Goal: Task Accomplishment & Management: Complete application form

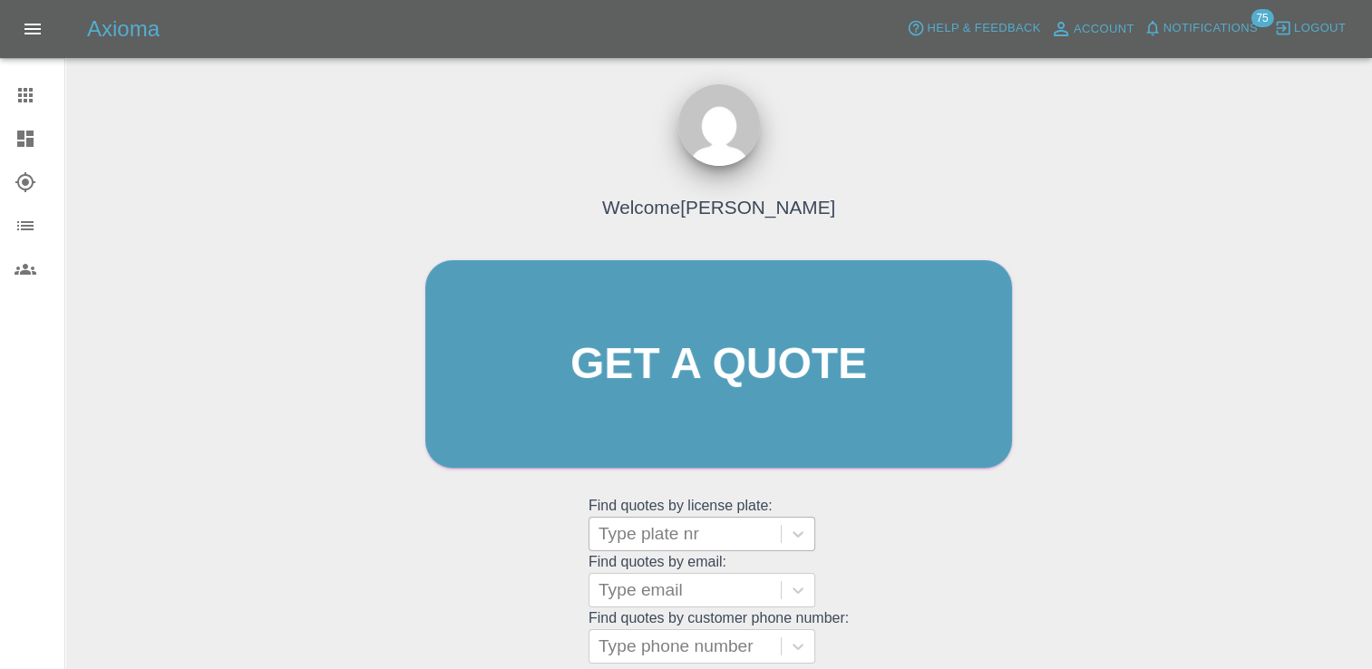
click at [681, 532] on div at bounding box center [684, 533] width 173 height 25
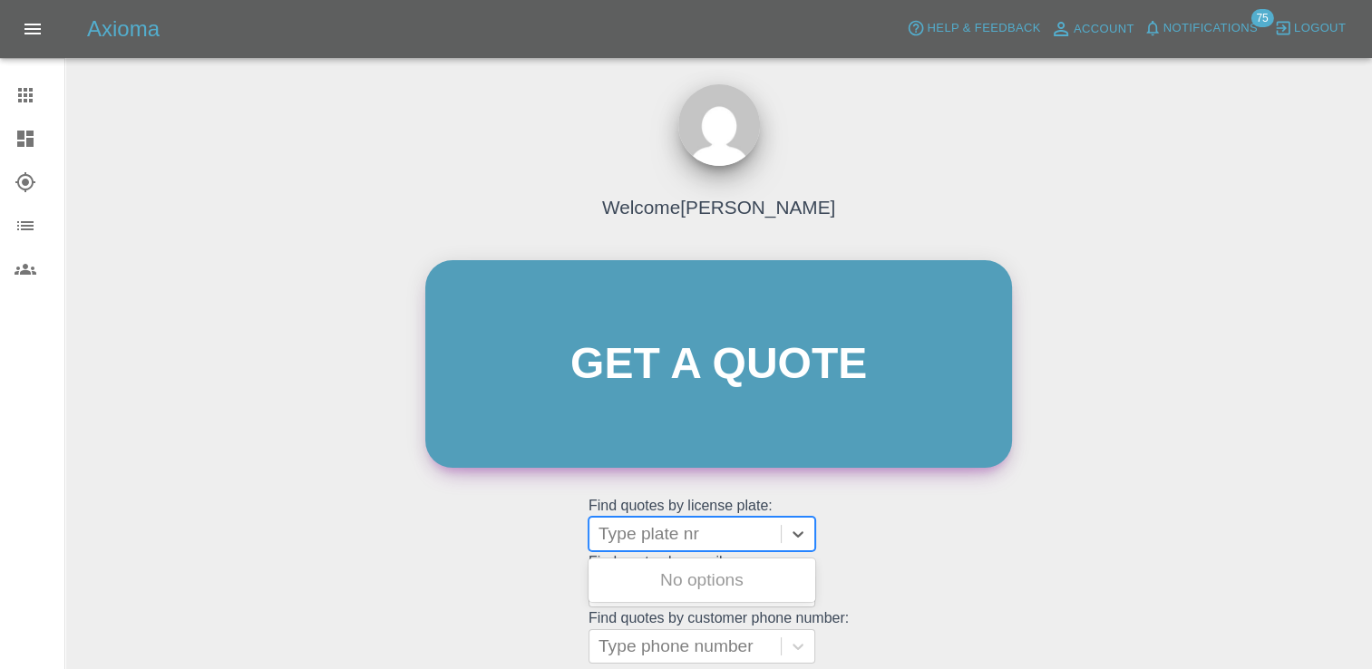
paste input "GJ72OEN"
type input "GJ72OEN"
click at [684, 385] on link "Get a quote" at bounding box center [718, 364] width 587 height 208
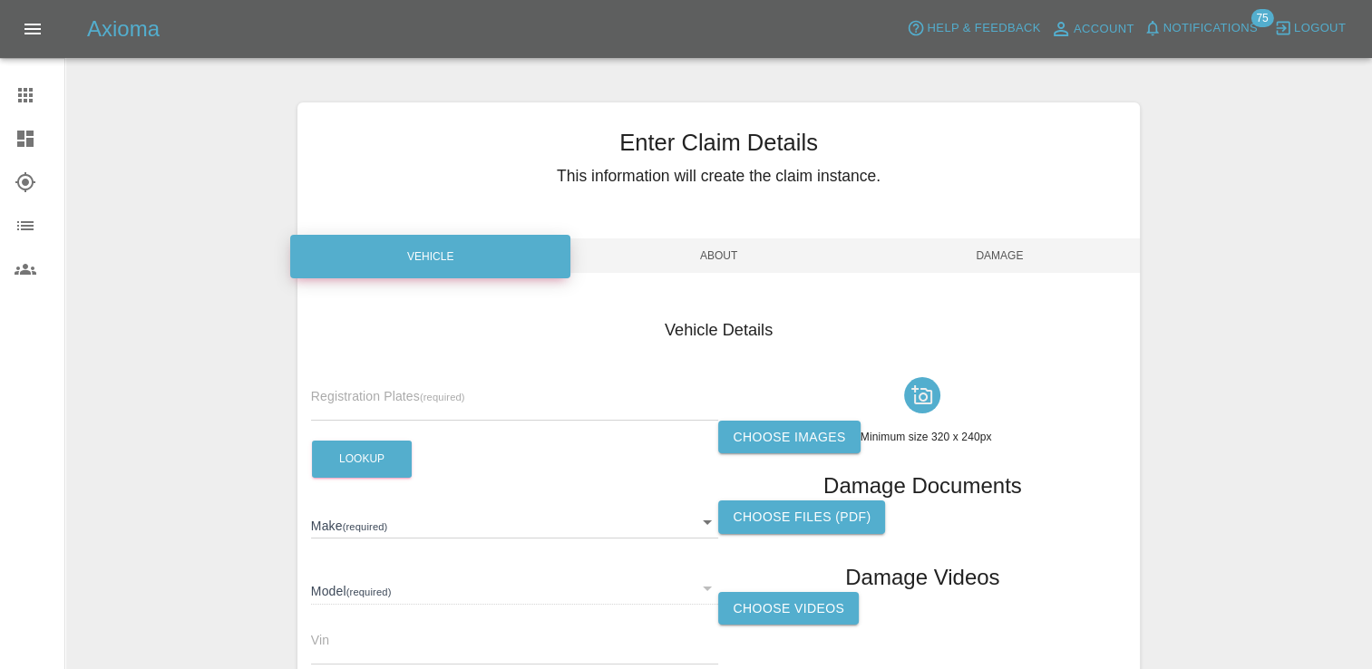
click at [437, 393] on small "(required)" at bounding box center [442, 397] width 45 height 11
click at [392, 400] on input "text" at bounding box center [515, 407] width 408 height 26
paste input "GJ72OEN"
type input "GJ72OEN"
click at [345, 458] on button "Lookup" at bounding box center [362, 459] width 100 height 37
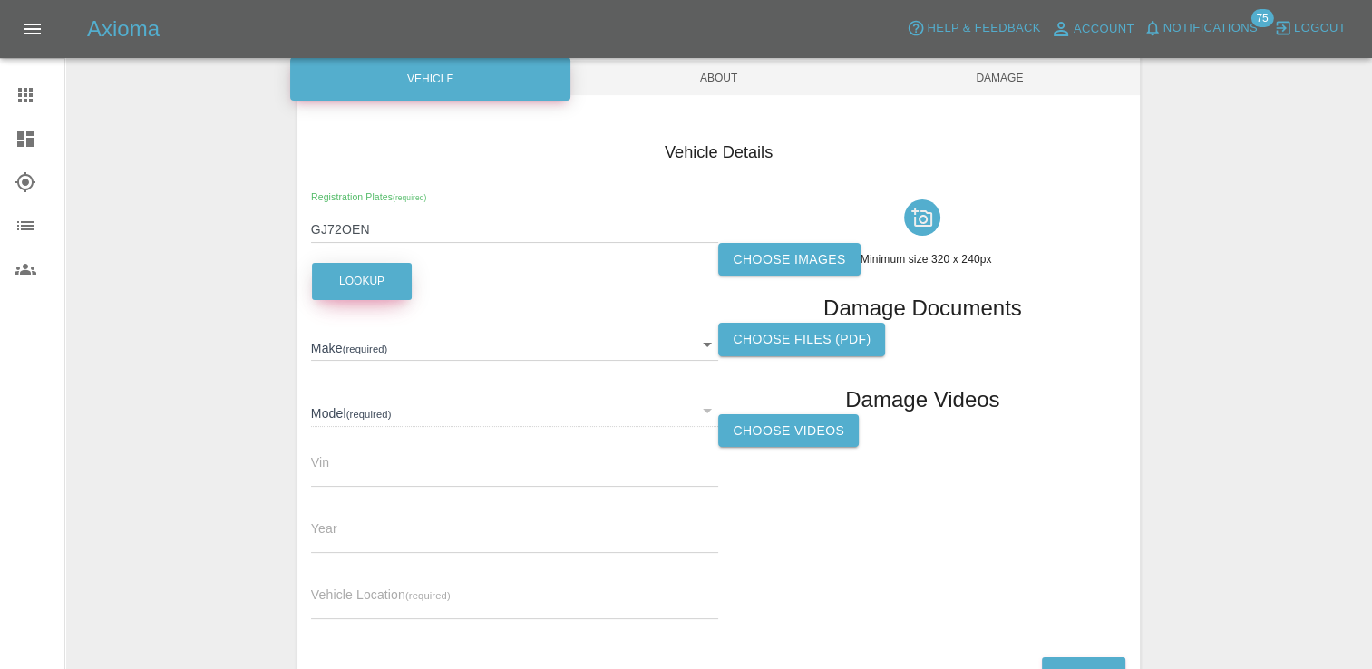
scroll to position [181, 0]
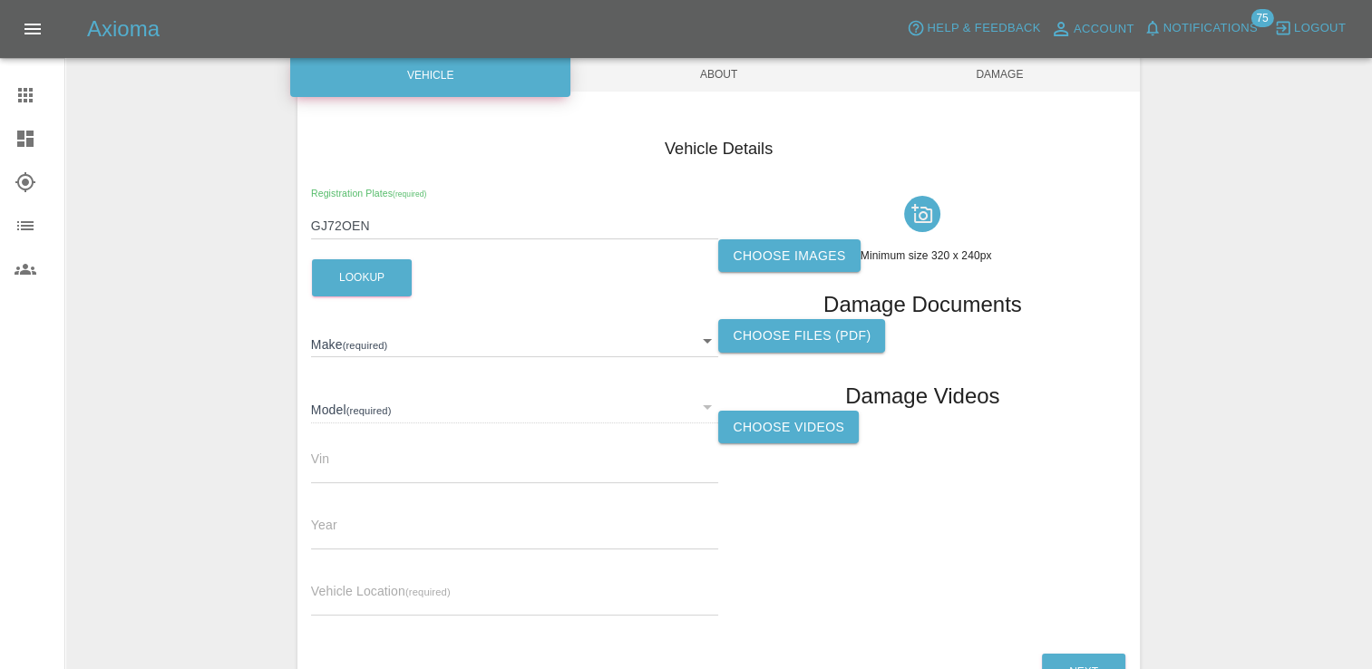
type input "TESLA"
type input "MODEL-Y LONG RANGE AWD"
type input "[US_VEHICLE_IDENTIFICATION_NUMBER]"
type input "2022"
click at [768, 248] on label "Choose images" at bounding box center [788, 256] width 141 height 34
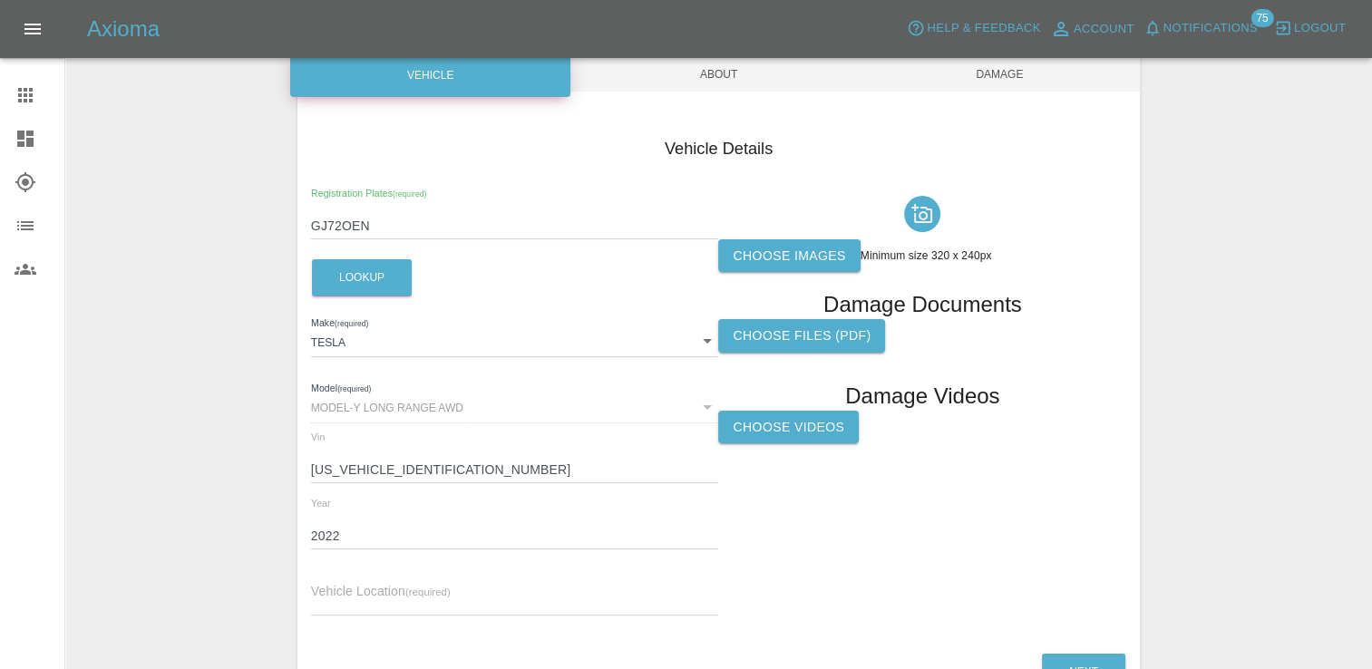
click at [0, 0] on input "Choose images" at bounding box center [0, 0] width 0 height 0
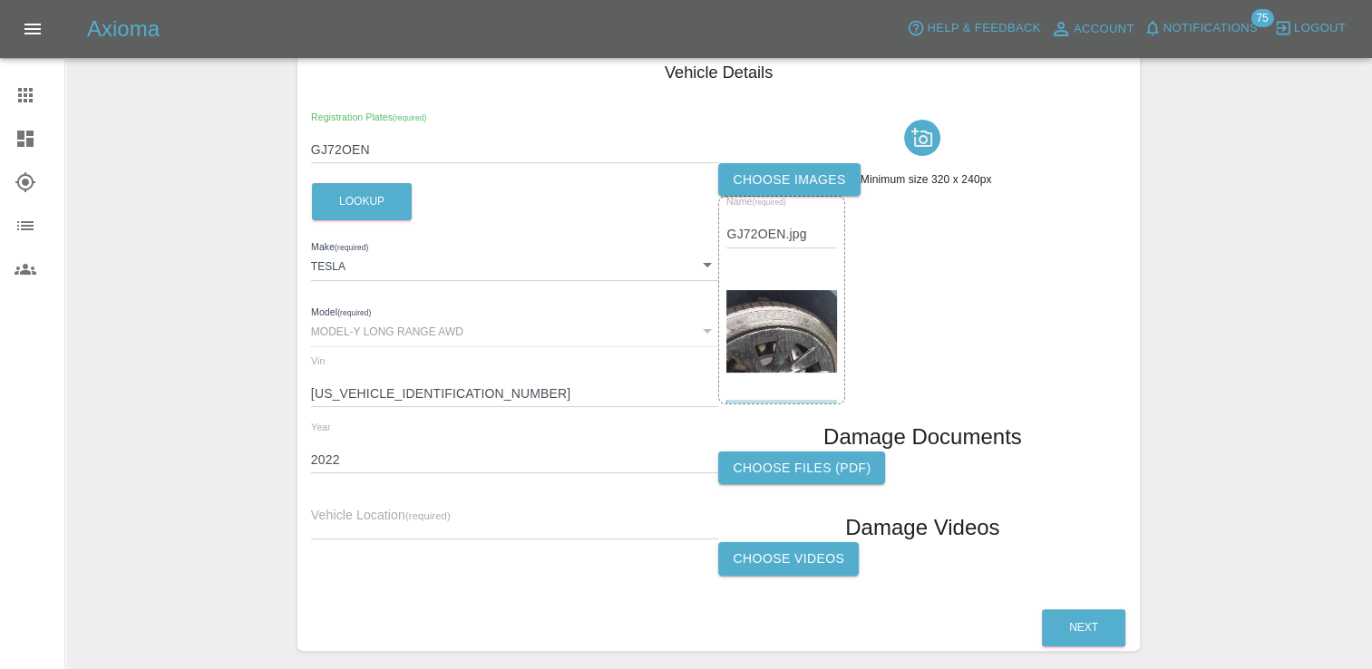
scroll to position [334, 0]
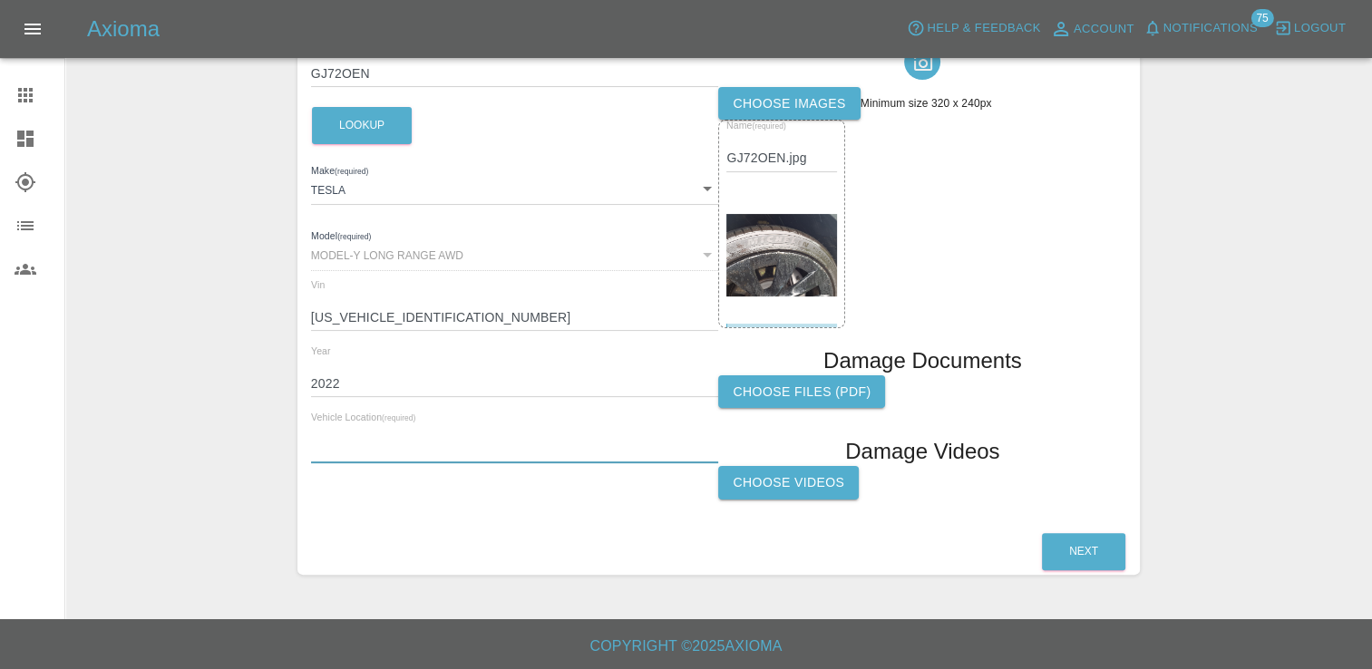
click at [377, 451] on input "text" at bounding box center [515, 450] width 408 height 26
paste input "Ael Y Bryn, Ystradgynlais, [GEOGRAPHIC_DATA], [GEOGRAPHIC_DATA] 2RL"
type input "Ael Y Bryn, Ystradgynlais, [GEOGRAPHIC_DATA], [GEOGRAPHIC_DATA] 2RL"
click at [1091, 560] on button "Next" at bounding box center [1083, 551] width 83 height 37
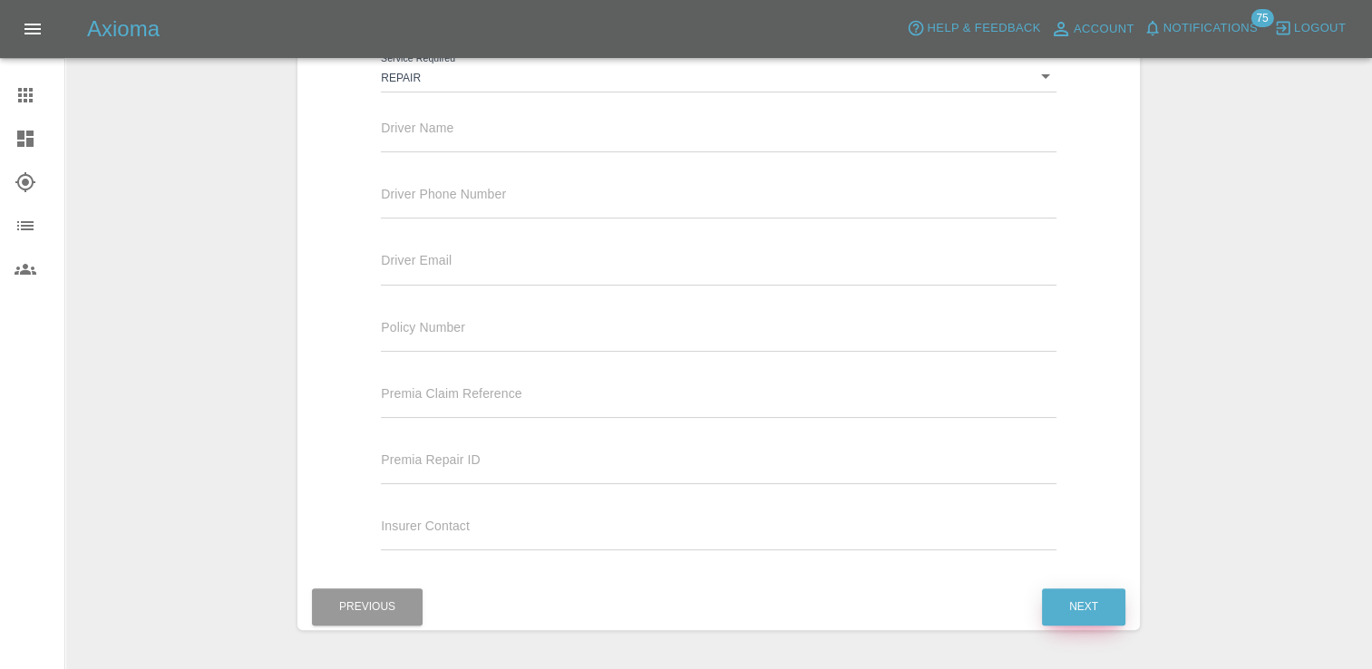
scroll to position [62, 0]
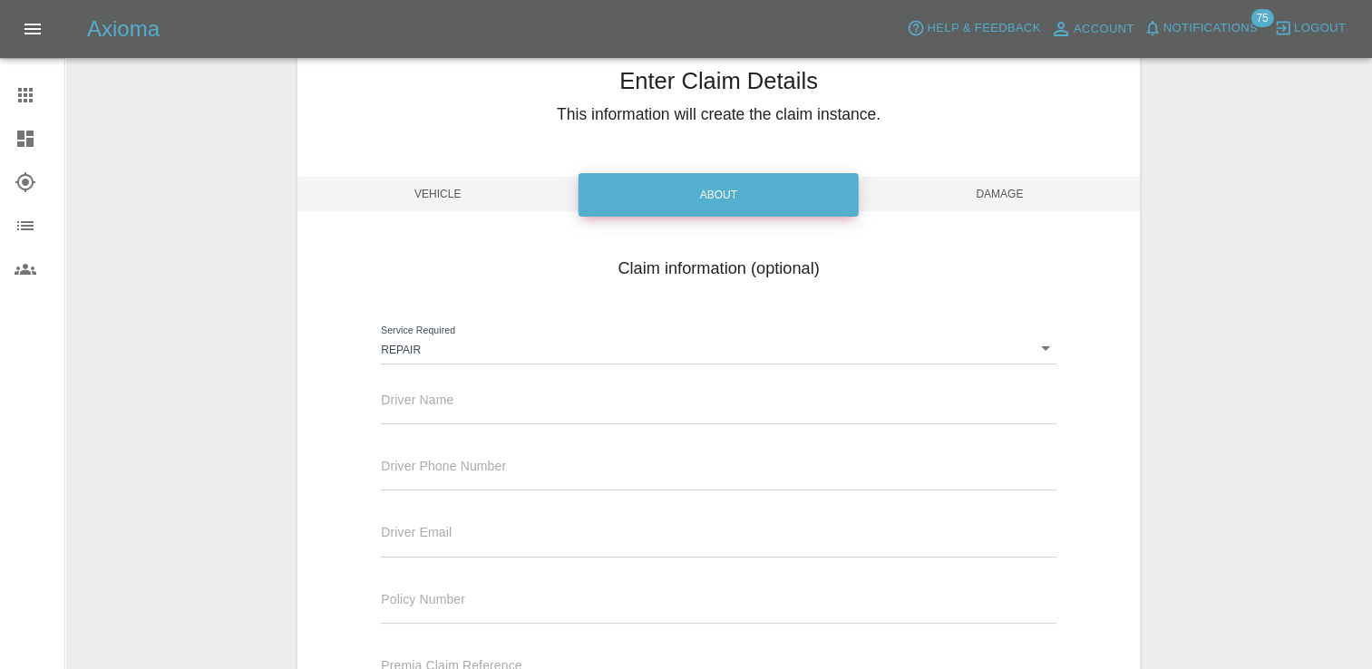
click at [454, 394] on div "Driver Name" at bounding box center [718, 399] width 675 height 51
click at [450, 398] on input "text" at bounding box center [718, 411] width 675 height 26
paste input "[PERSON_NAME]"
type input "[PERSON_NAME]"
click at [504, 470] on input "text" at bounding box center [718, 477] width 675 height 26
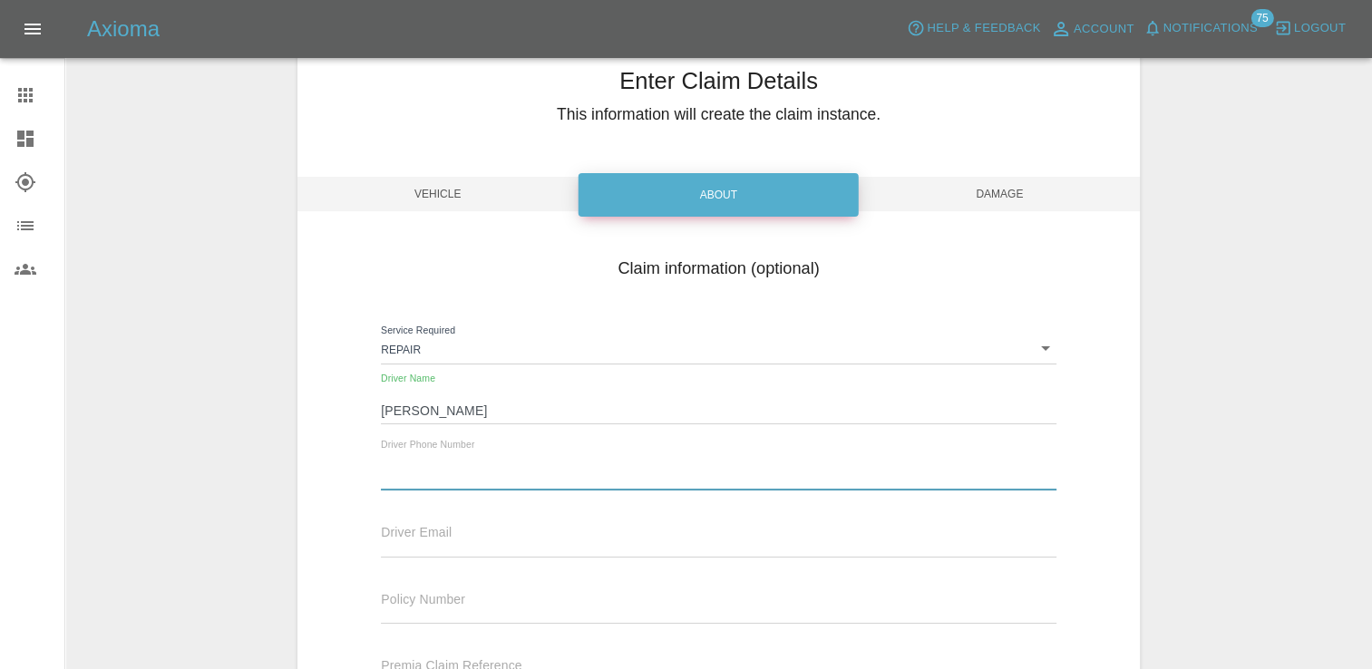
paste input "07762563198 / 01639830936"
type input "07762563198 / 01639830936"
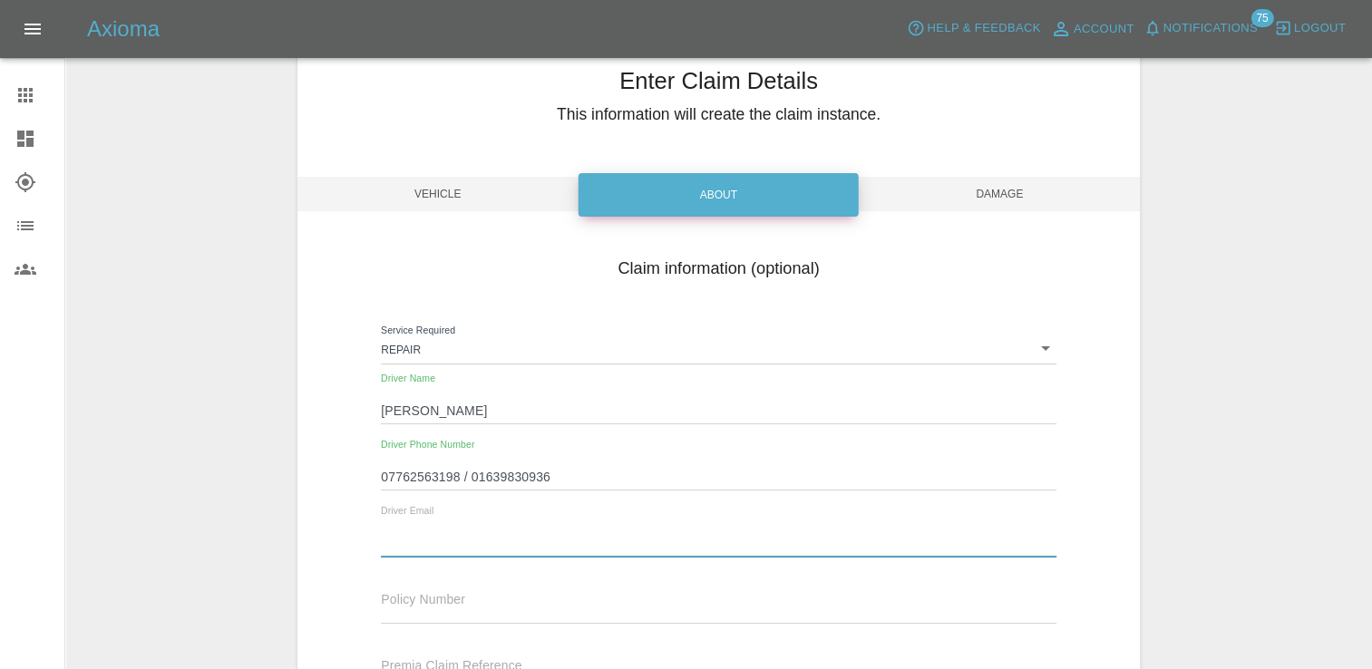
click at [485, 540] on input "text" at bounding box center [718, 543] width 675 height 26
paste input "[EMAIL_ADDRESS][DOMAIN_NAME]"
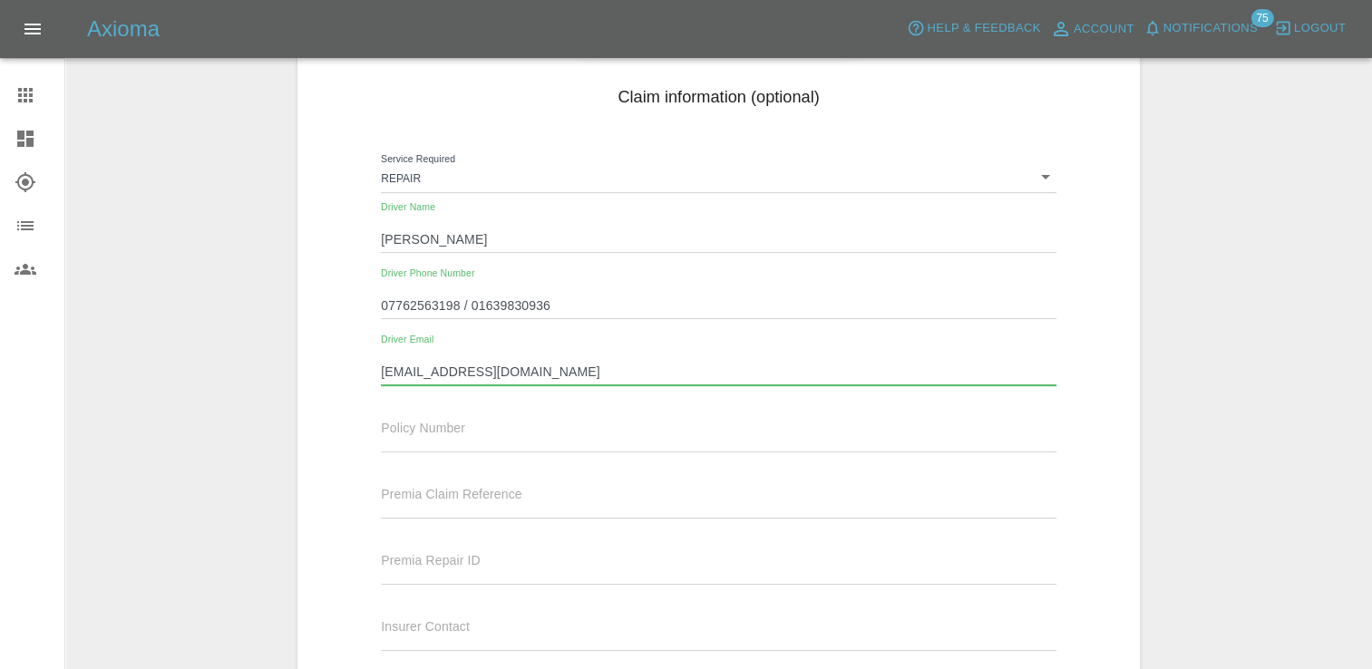
scroll to position [389, 0]
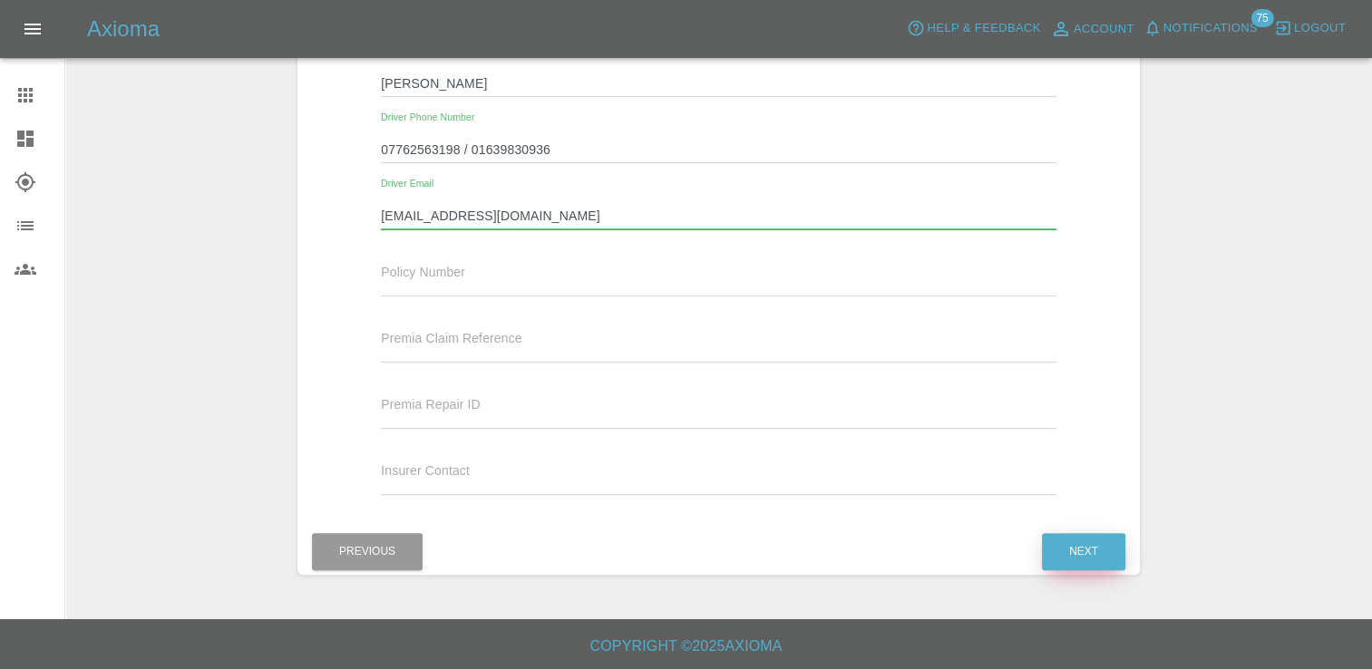
type input "[EMAIL_ADDRESS][DOMAIN_NAME]"
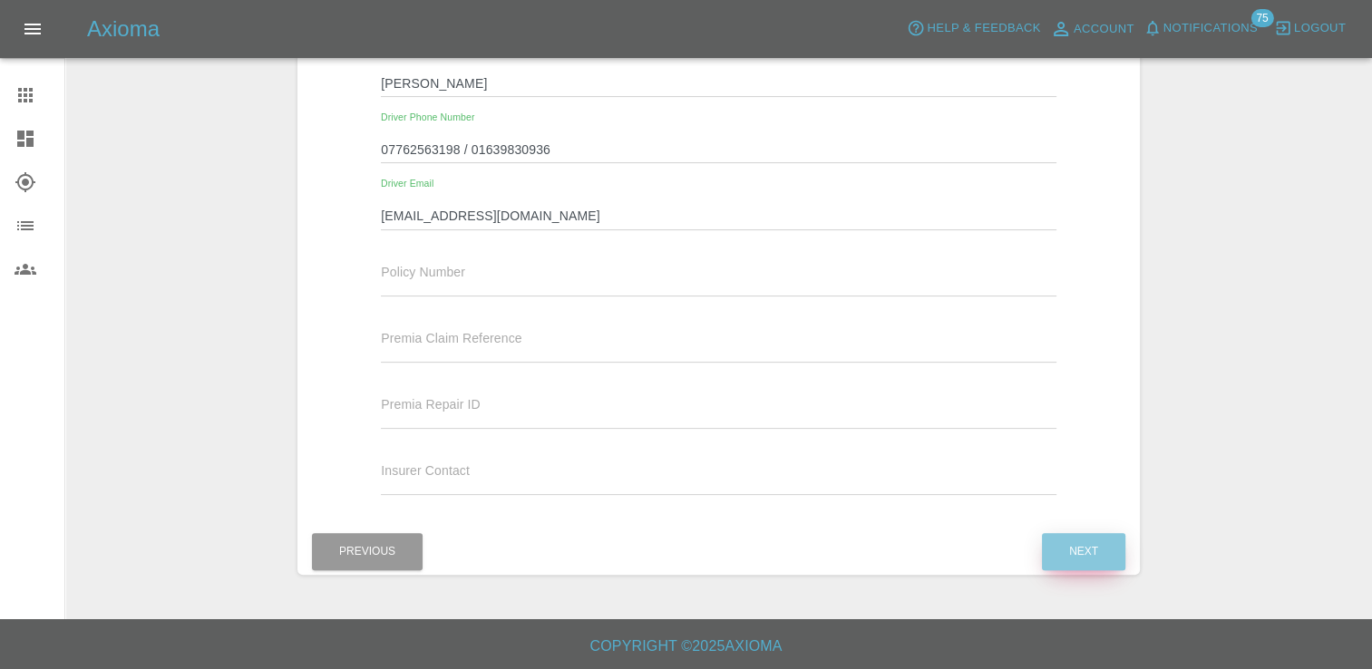
click at [1080, 552] on button "Next" at bounding box center [1083, 551] width 83 height 37
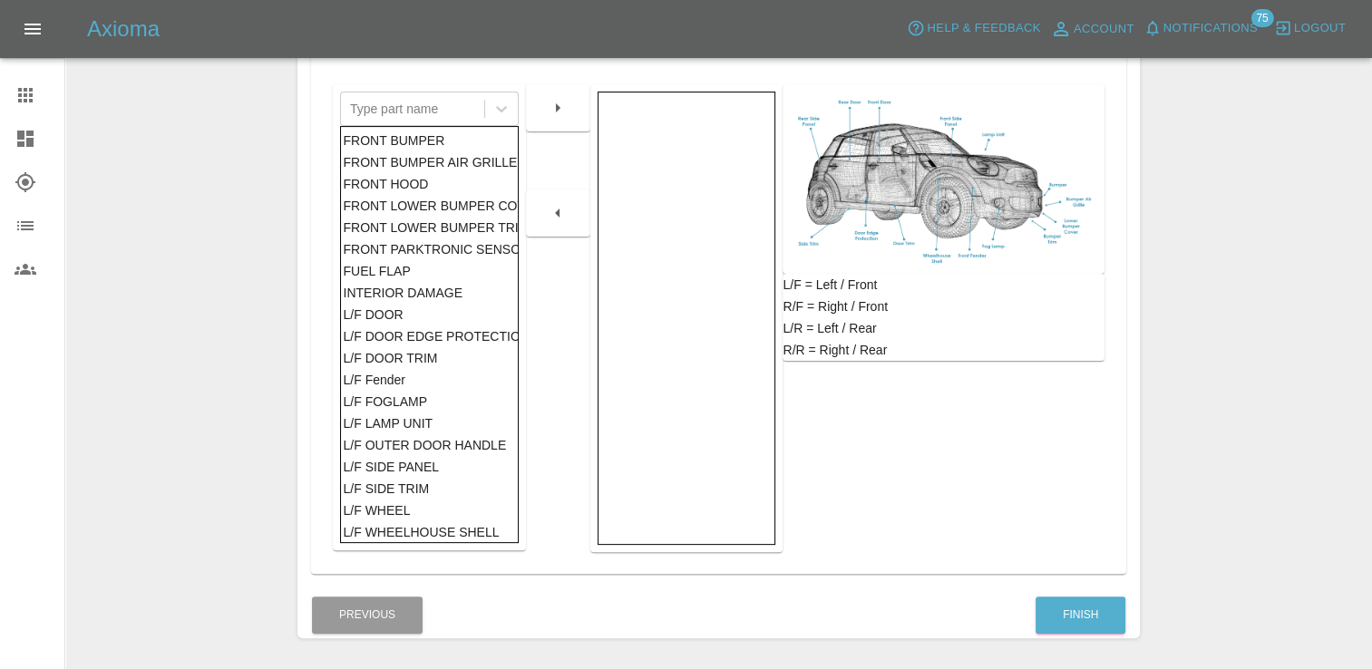
click at [394, 511] on div "L/F WHEEL" at bounding box center [429, 511] width 172 height 22
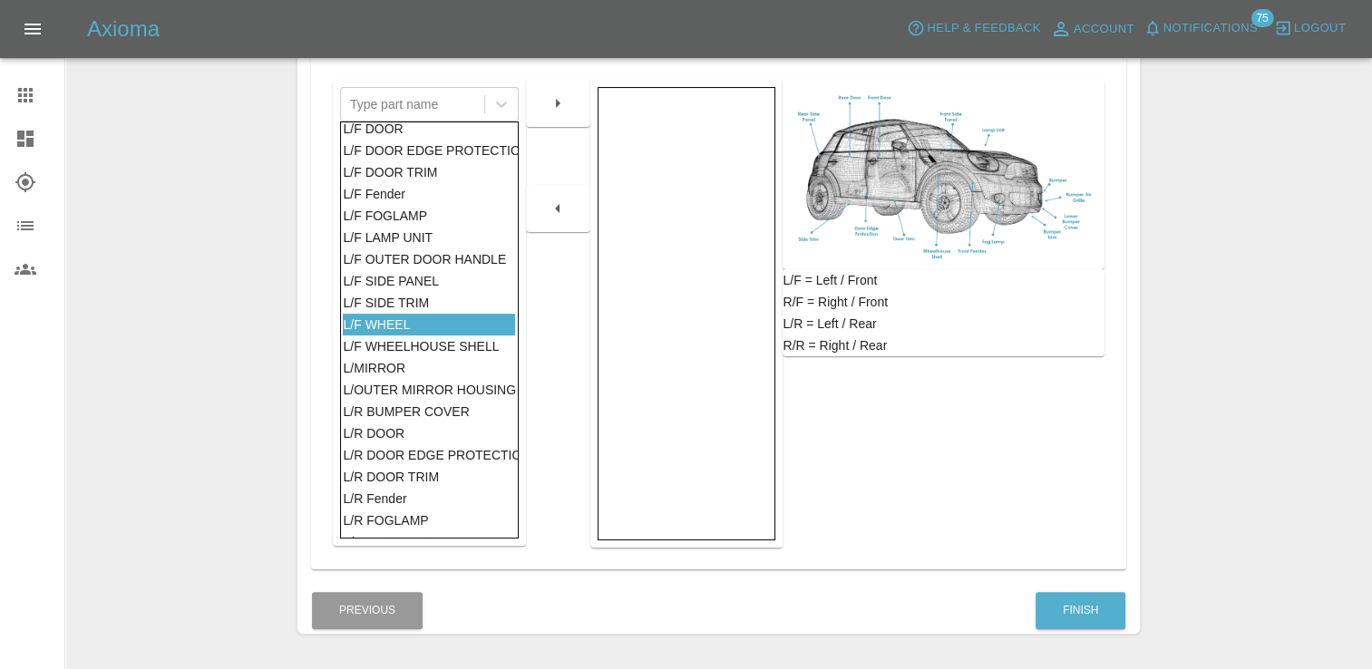
scroll to position [363, 0]
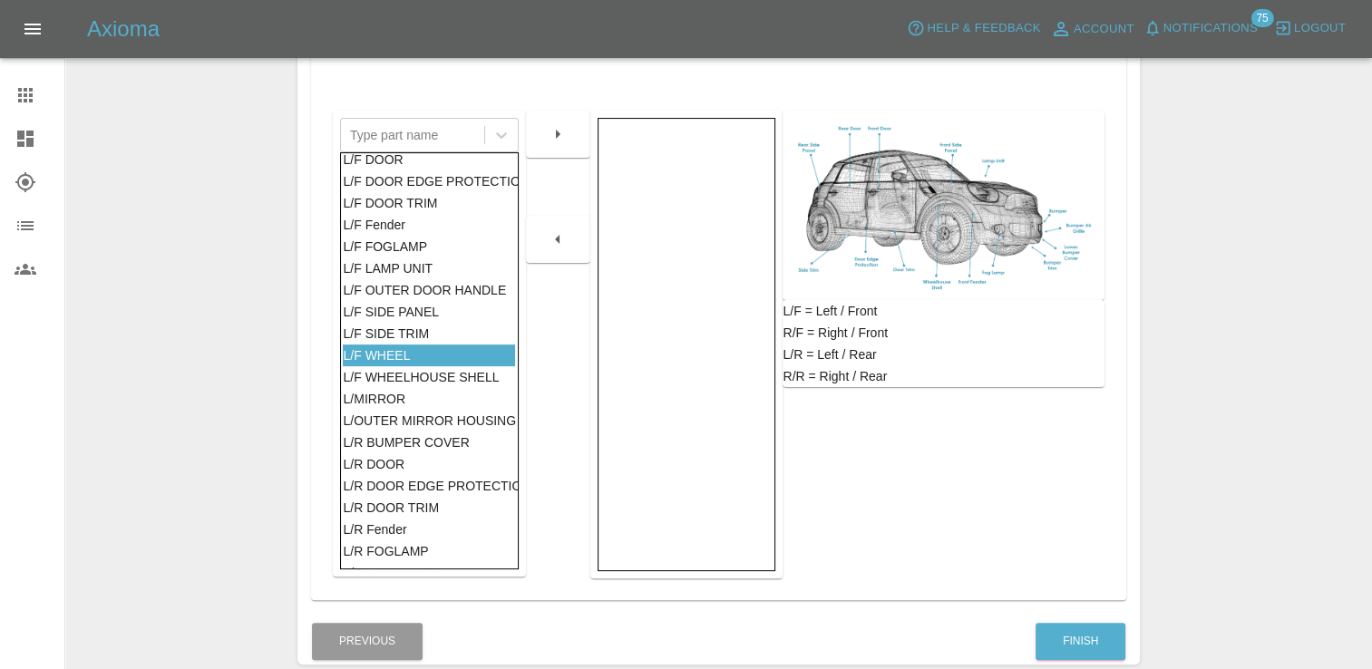
click at [550, 121] on button "button" at bounding box center [558, 134] width 58 height 33
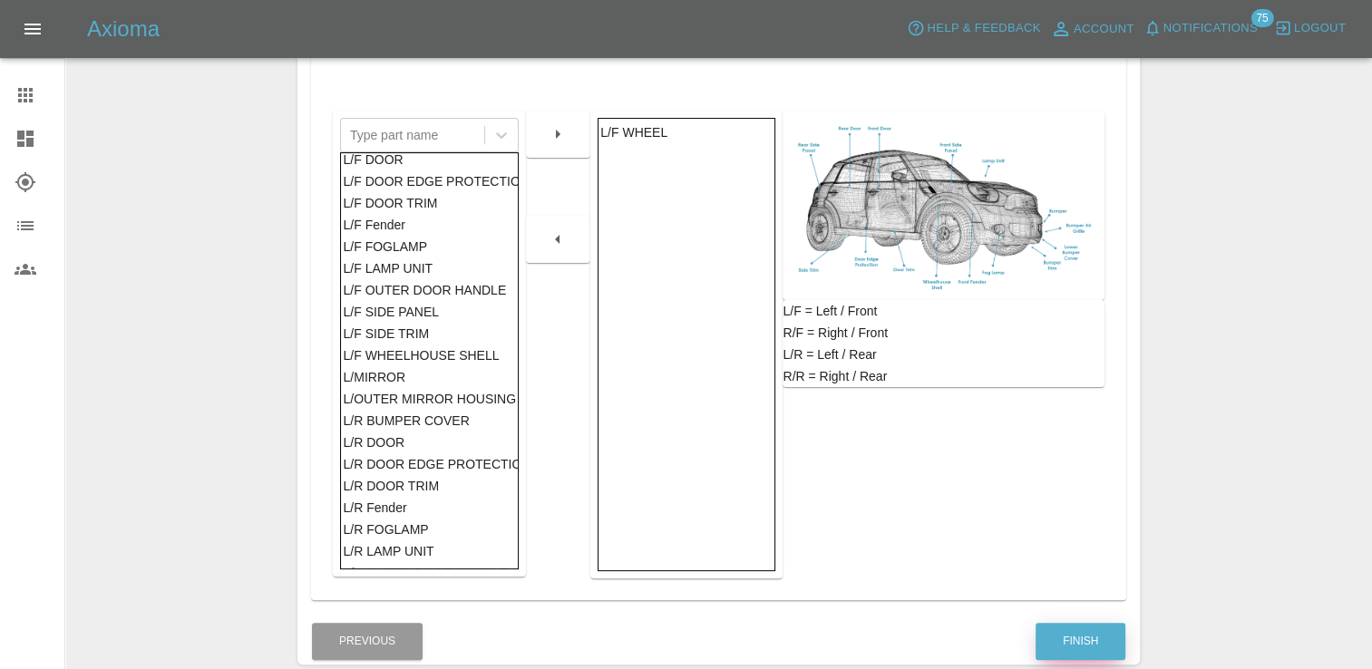
click at [1081, 640] on button "Finish" at bounding box center [1080, 641] width 90 height 37
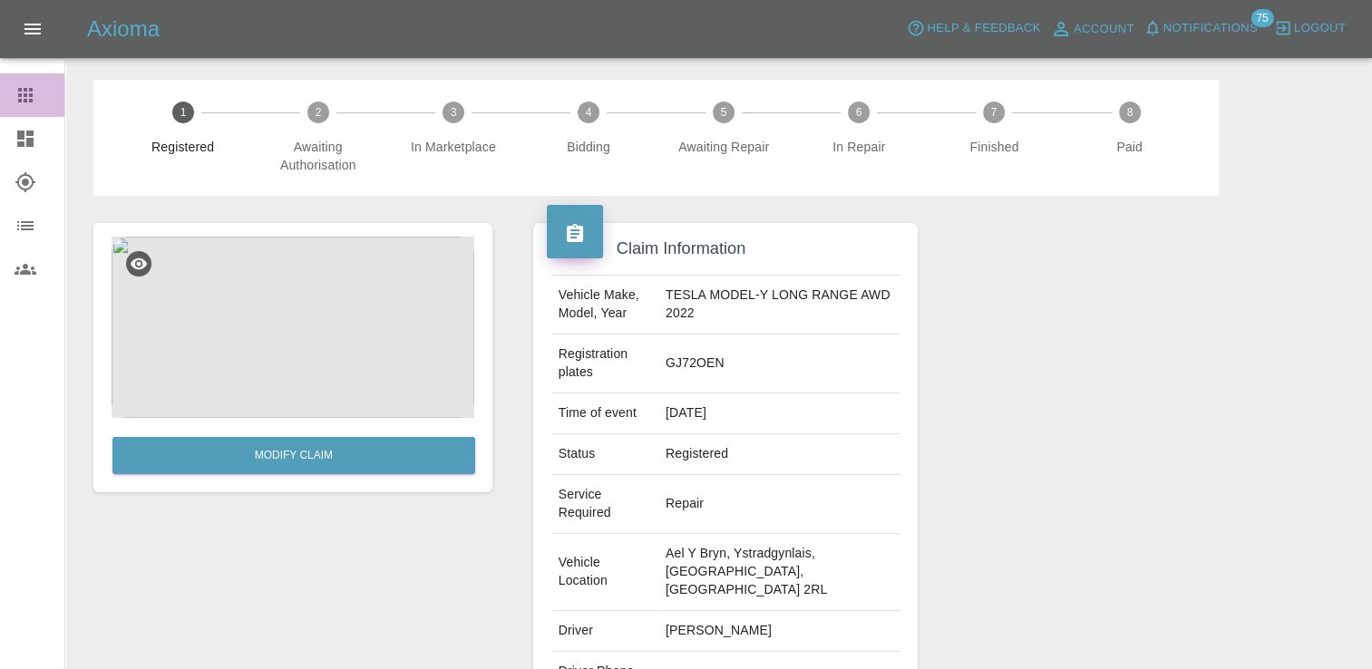
click at [15, 91] on icon at bounding box center [26, 95] width 22 height 22
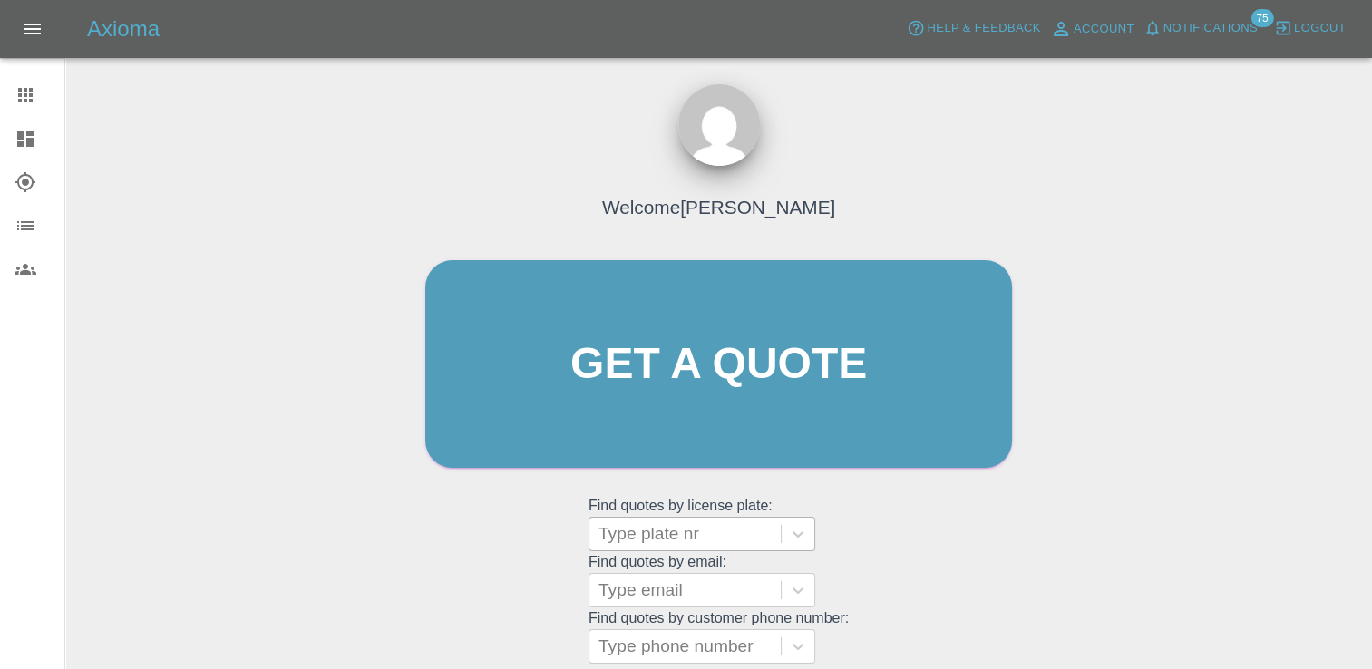
click at [669, 541] on div at bounding box center [684, 533] width 173 height 25
paste input "DW25 RUH"
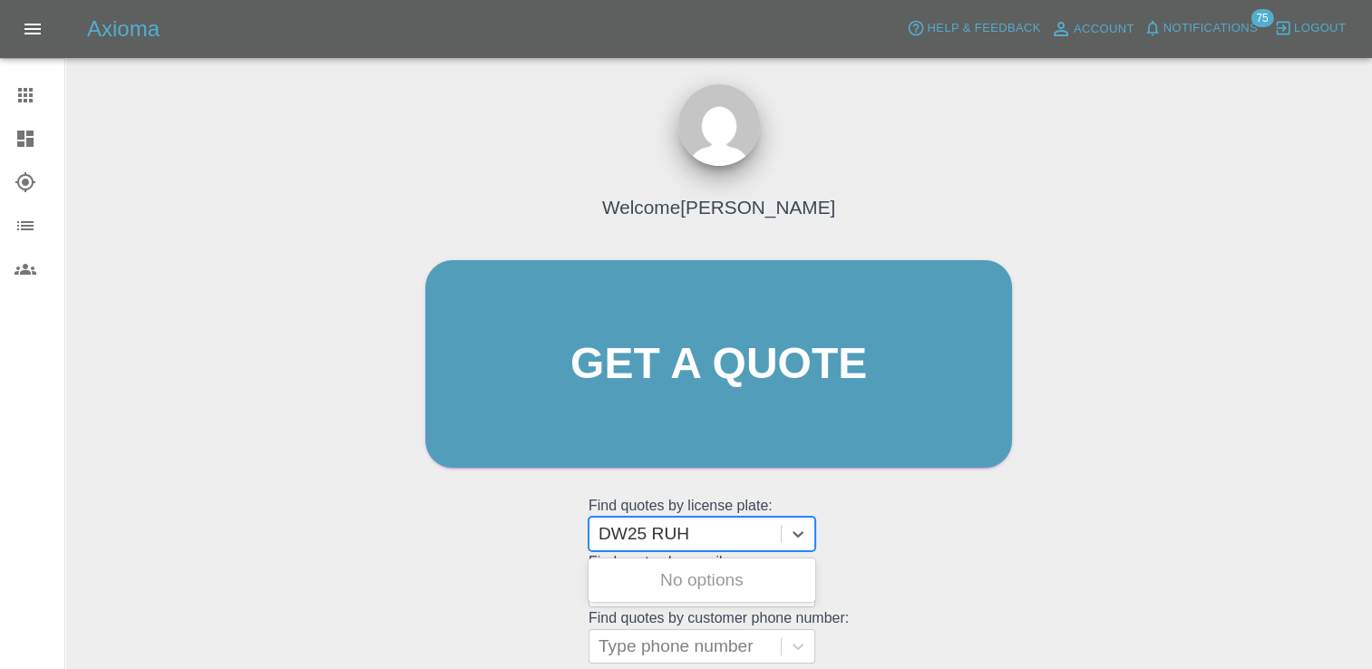
click at [660, 534] on input "DW25 RUH" at bounding box center [646, 534] width 96 height 22
type input "DW25RUH"
click at [725, 539] on div at bounding box center [684, 533] width 173 height 25
click at [653, 538] on div at bounding box center [684, 533] width 173 height 25
paste input "DW25 RUH"
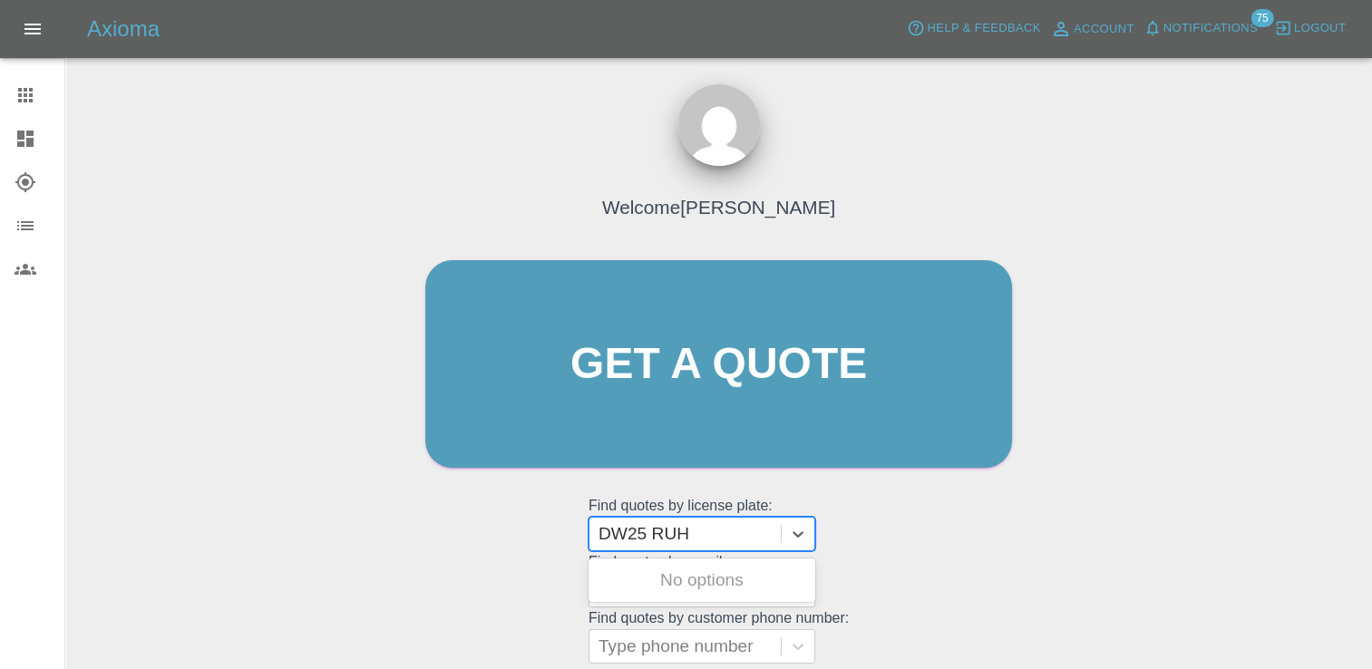
click at [656, 535] on input "DW25 RUH" at bounding box center [646, 534] width 96 height 22
type input "DW25RUH"
click at [701, 535] on div at bounding box center [684, 533] width 173 height 25
click at [700, 535] on div at bounding box center [684, 533] width 173 height 25
paste input "DW25RUH"
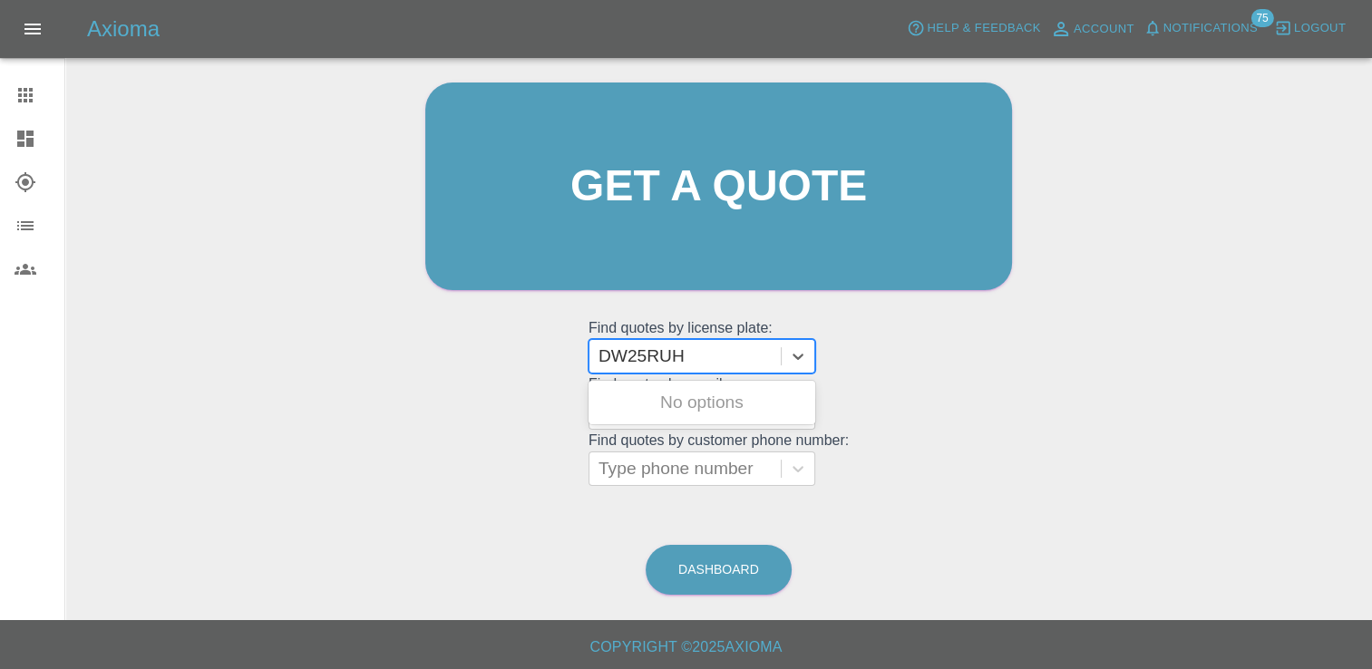
scroll to position [180, 0]
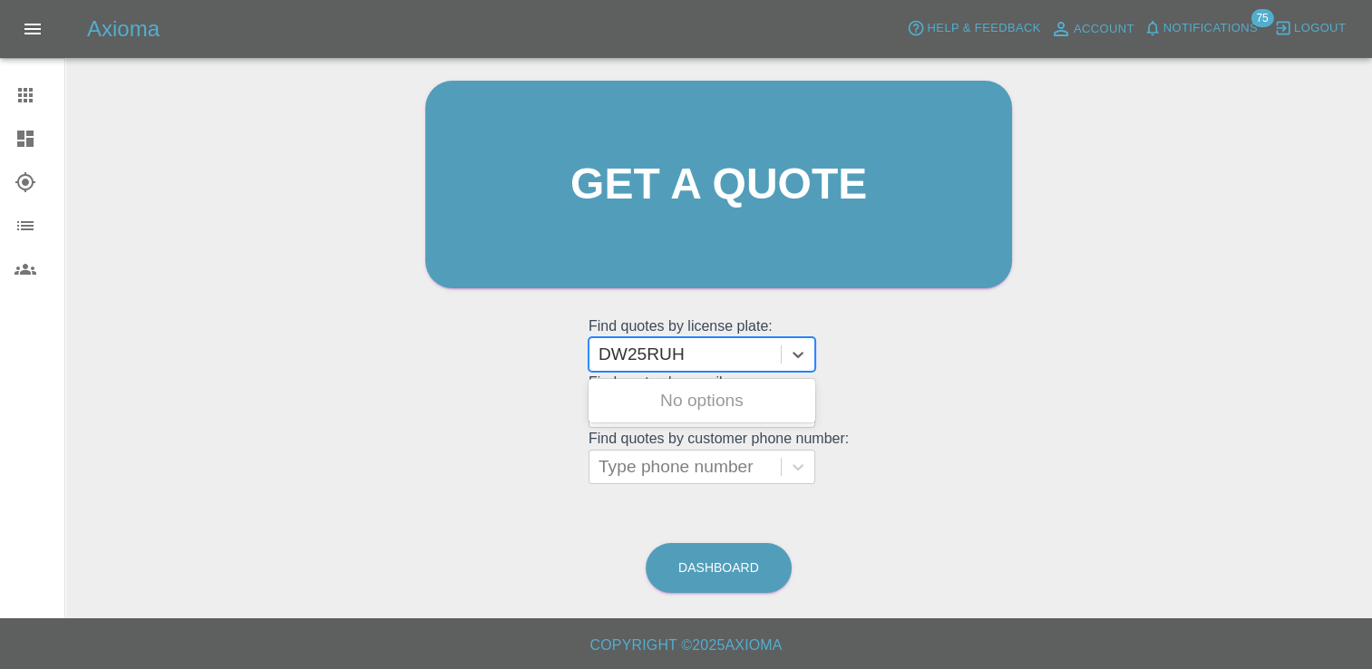
type input "DW25RUH"
paste input "DW25RUH"
click at [653, 356] on input "DW25RUH" at bounding box center [643, 355] width 91 height 22
type input "DW25 RUH"
click at [696, 361] on div at bounding box center [684, 354] width 173 height 25
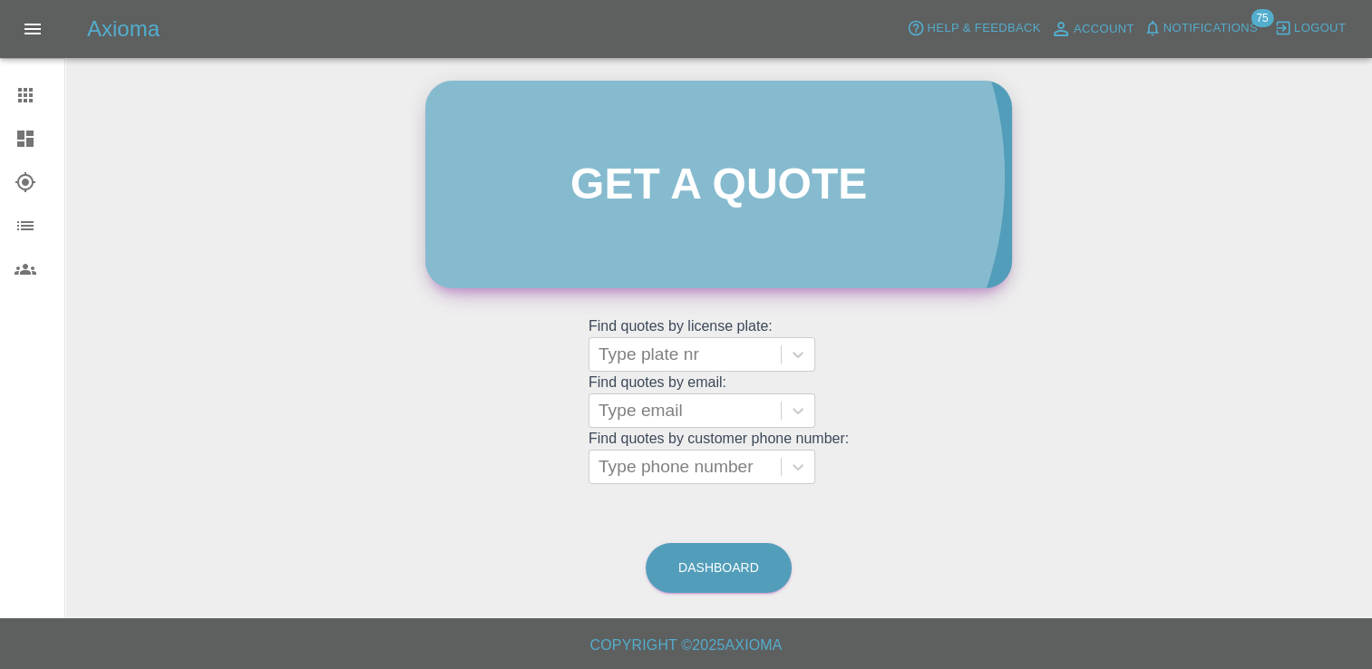
click at [673, 177] on link "Get a quote" at bounding box center [718, 185] width 587 height 208
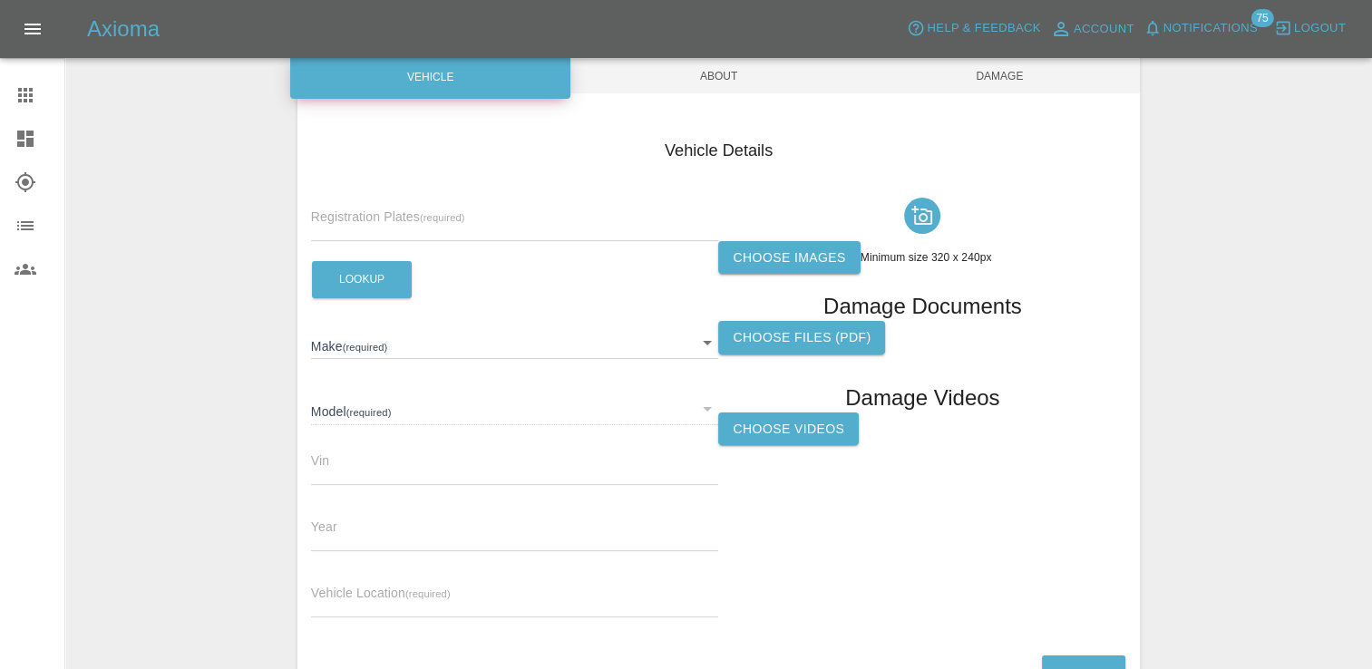
click at [454, 226] on input "text" at bounding box center [515, 228] width 408 height 26
type input "v"
paste input "DW25RUH"
type input "DW25RUH"
click at [372, 279] on button "Lookup" at bounding box center [362, 279] width 100 height 37
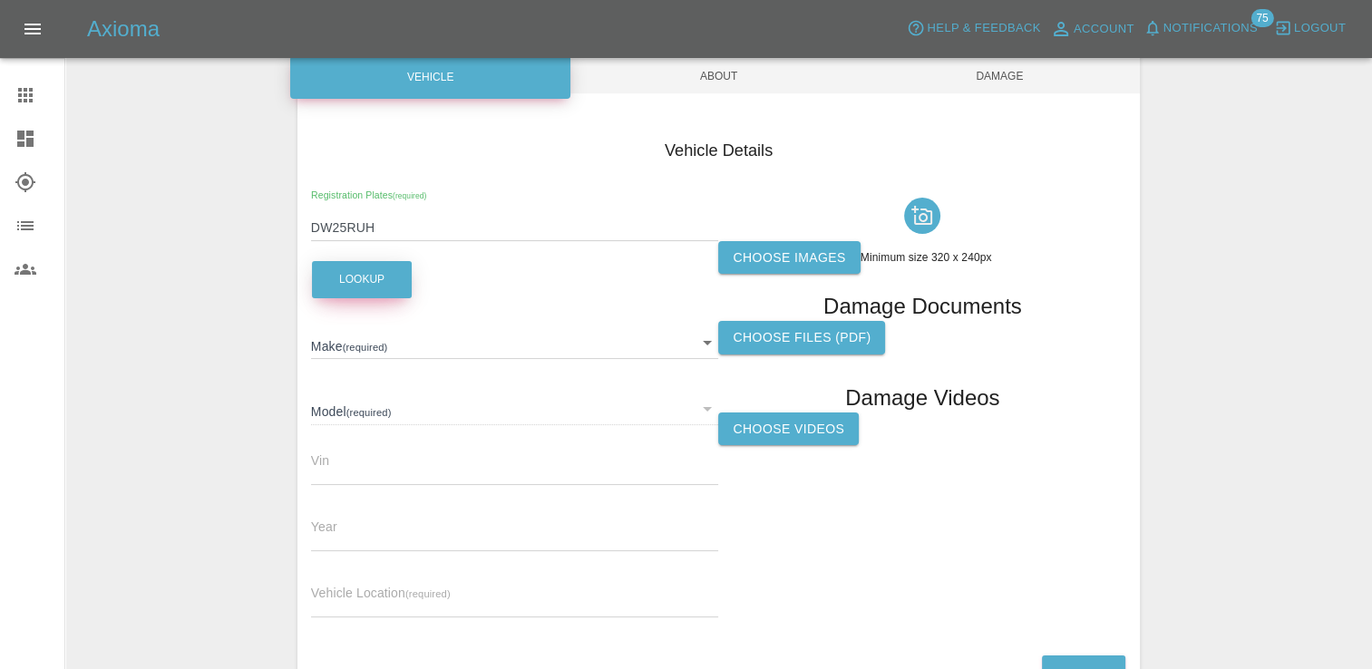
type input "OMODA"
type input "E5 NOBLE"
type input "2025"
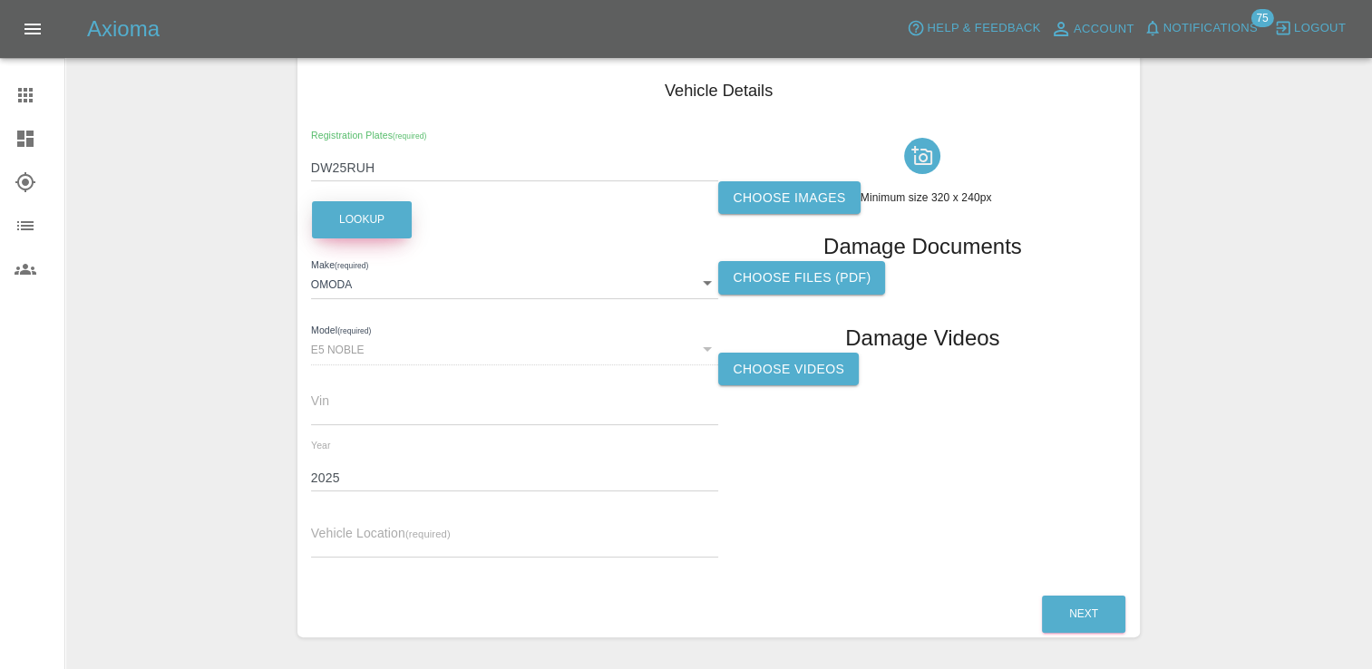
scroll to position [270, 0]
